Goal: Transaction & Acquisition: Purchase product/service

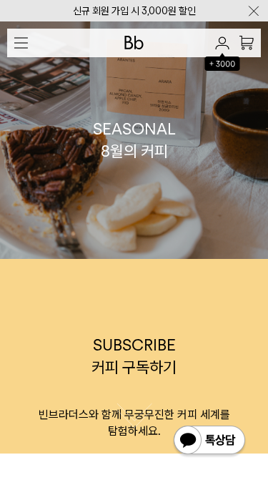
click at [26, 40] on img "button" at bounding box center [21, 42] width 14 height 11
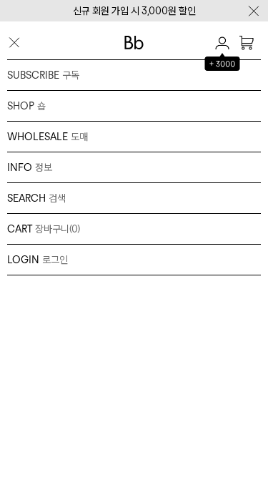
click at [120, 104] on div "SHOP 숍 원두 드립백/콜드브루/캡슐 선물세트 커피용품 프로그램" at bounding box center [134, 106] width 254 height 31
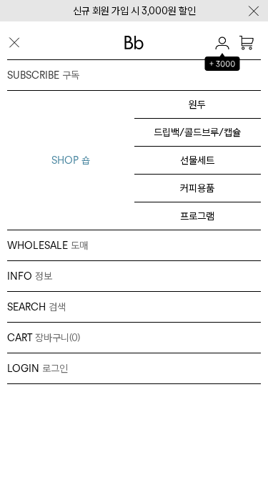
click at [220, 136] on link "드립백/콜드브루/캡슐" at bounding box center [197, 133] width 127 height 28
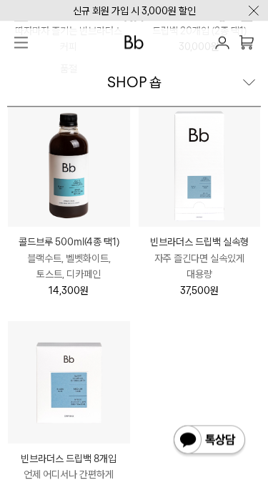
scroll to position [731, 0]
click at [46, 409] on img at bounding box center [69, 382] width 122 height 122
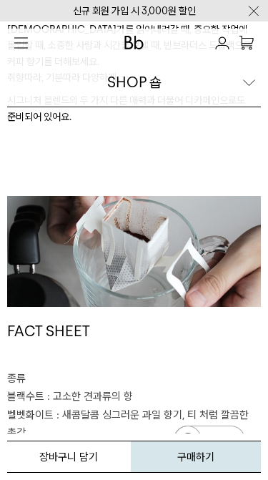
scroll to position [510, 0]
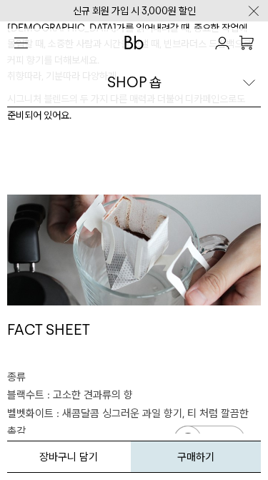
click at [19, 54] on button "button" at bounding box center [21, 43] width 28 height 28
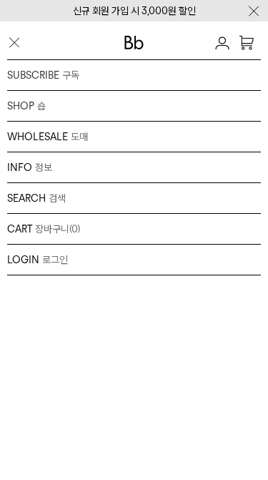
click at [169, 113] on div "SHOP 숍 원두 드립백/콜드브루/캡슐 선물세트 커피용품 프로그램" at bounding box center [134, 106] width 254 height 31
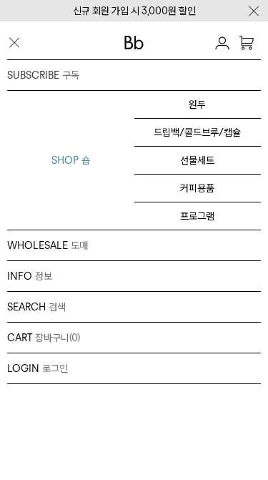
click at [195, 195] on link "커피용품" at bounding box center [197, 188] width 127 height 28
